Goal: Information Seeking & Learning: Learn about a topic

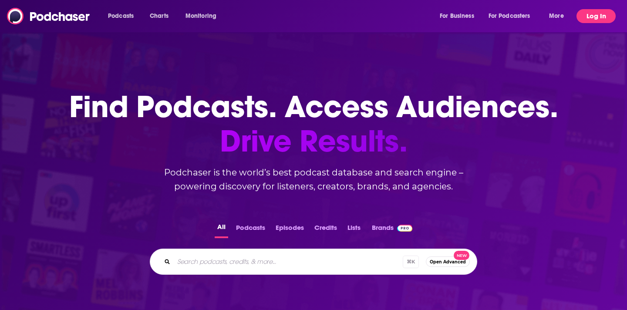
click at [605, 18] on button "Log In" at bounding box center [596, 16] width 39 height 14
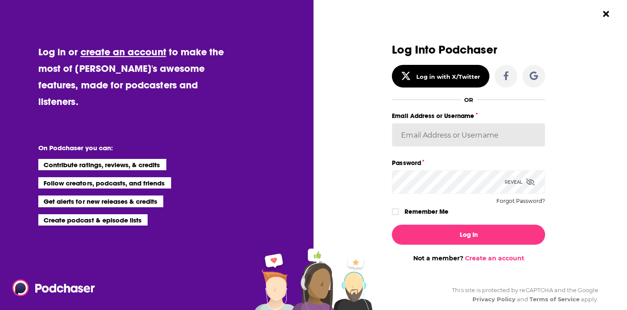
type input "[EMAIL_ADDRESS][DOMAIN_NAME]"
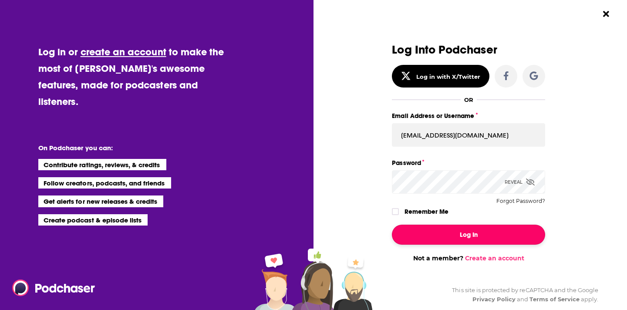
click at [476, 240] on button "Log In" at bounding box center [468, 235] width 153 height 20
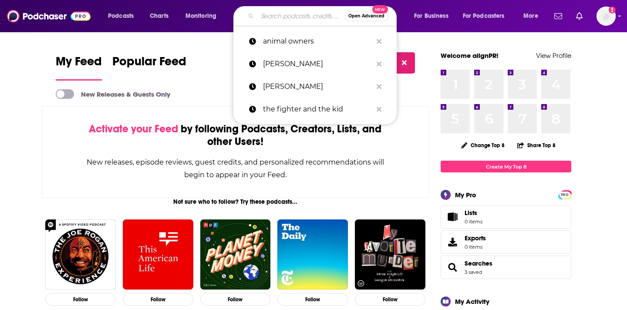
click at [280, 10] on input "Search podcasts, credits, & more..." at bounding box center [300, 16] width 87 height 14
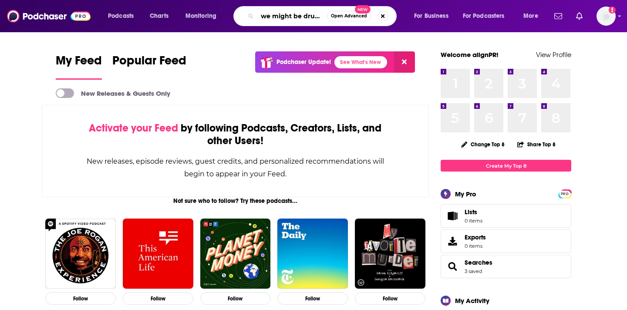
type input "we might be drunk"
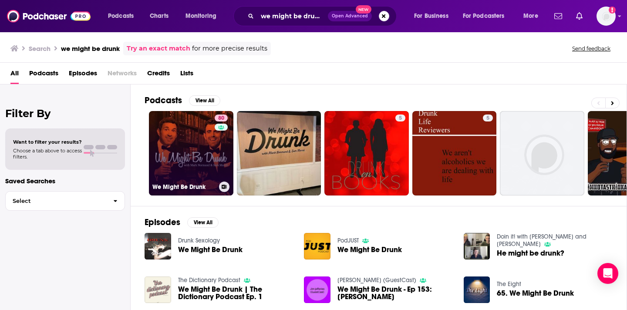
click at [182, 146] on link "80 We Might Be Drunk" at bounding box center [191, 153] width 84 height 84
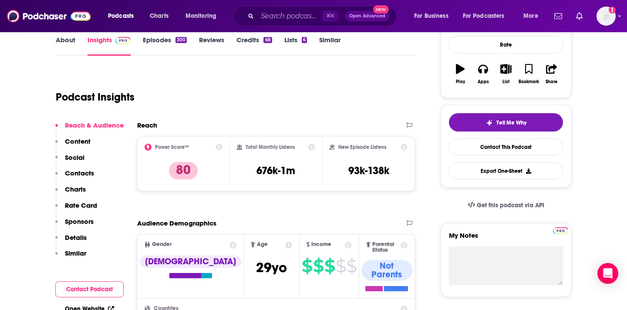
scroll to position [130, 0]
